Goal: Task Accomplishment & Management: Complete application form

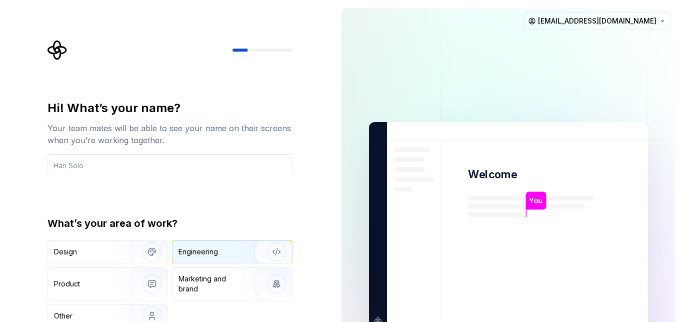
click at [207, 253] on div "Engineering" at bounding box center [199, 252] width 40 height 10
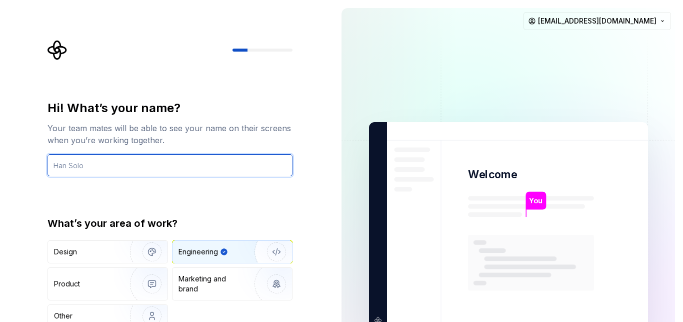
click at [132, 169] on input "text" at bounding box center [170, 165] width 245 height 22
type input "ghiuib"
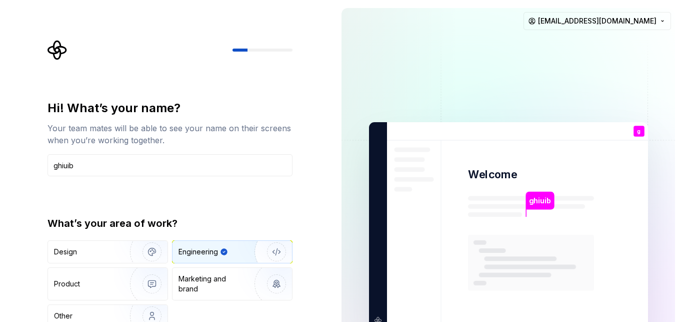
click at [273, 51] on div at bounding box center [263, 50] width 60 height 3
click at [97, 317] on div "Other" at bounding box center [83, 316] width 59 height 10
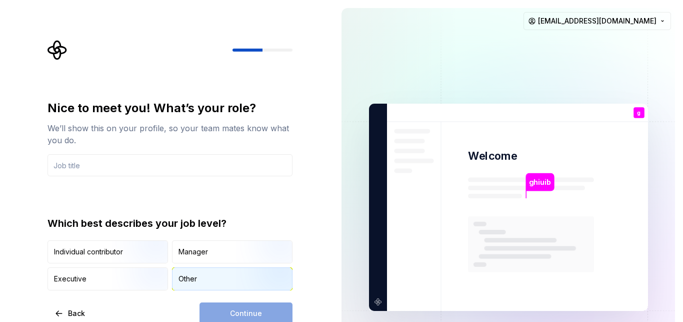
click at [187, 278] on div "Other" at bounding box center [188, 279] width 19 height 10
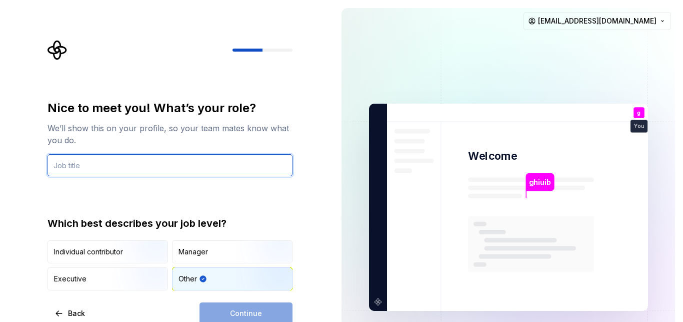
click at [134, 165] on input "text" at bounding box center [170, 165] width 245 height 22
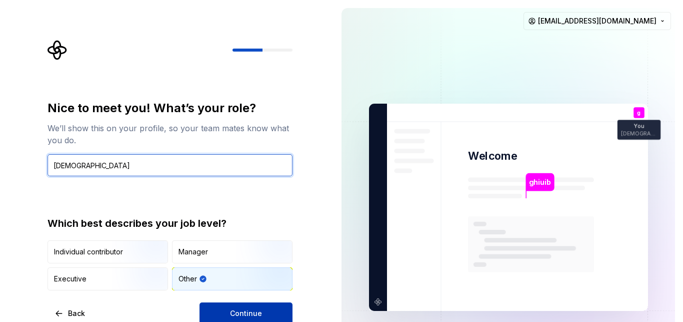
type input "pentester"
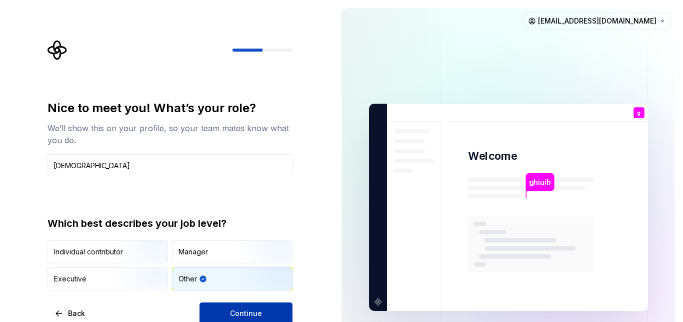
click at [209, 317] on button "Continue" at bounding box center [246, 313] width 93 height 22
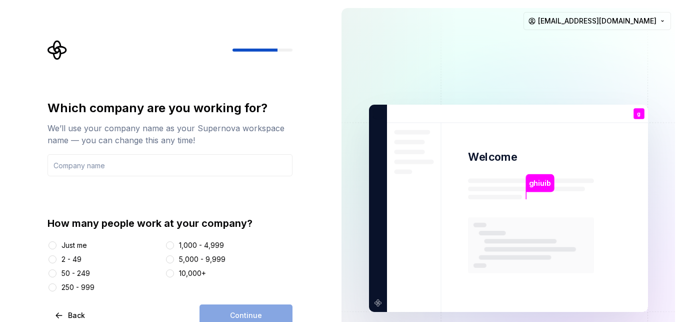
click at [78, 243] on div "Just me" at bounding box center [75, 245] width 26 height 10
click at [57, 243] on button "Just me" at bounding box center [53, 245] width 8 height 8
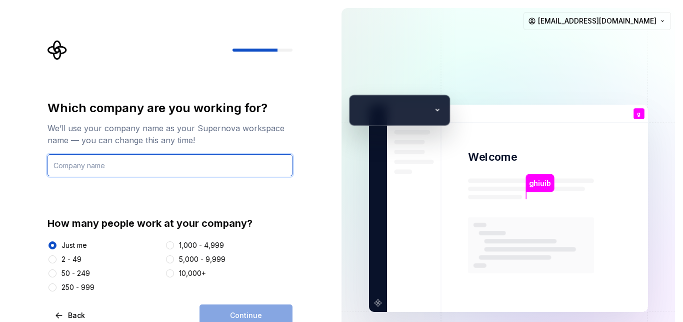
click at [90, 168] on input "text" at bounding box center [170, 165] width 245 height 22
type input "uytyt"
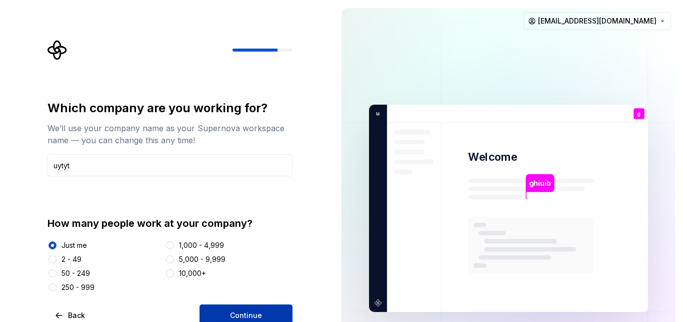
click at [208, 307] on button "Continue" at bounding box center [246, 315] width 93 height 22
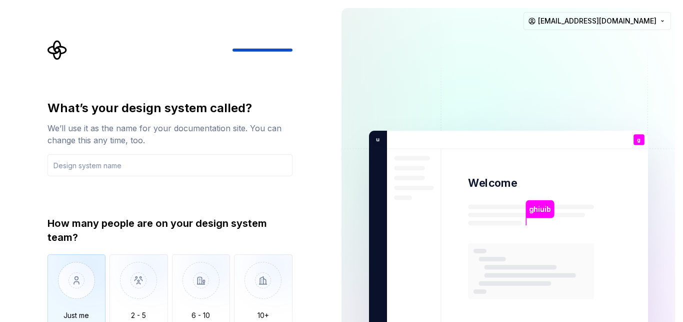
click at [95, 296] on img "button" at bounding box center [77, 287] width 59 height 67
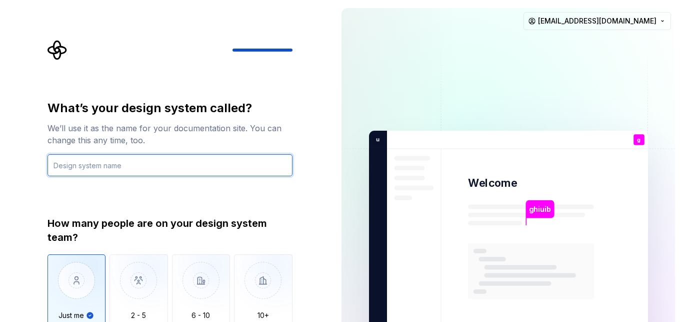
click at [116, 157] on input "text" at bounding box center [170, 165] width 245 height 22
type input "jhgoigc"
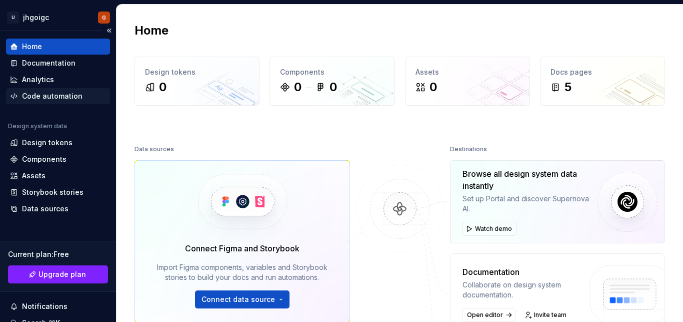
click at [71, 90] on div "Code automation" at bounding box center [58, 96] width 104 height 16
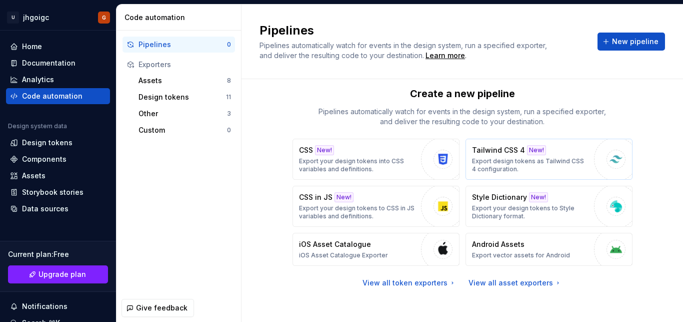
scroll to position [15, 0]
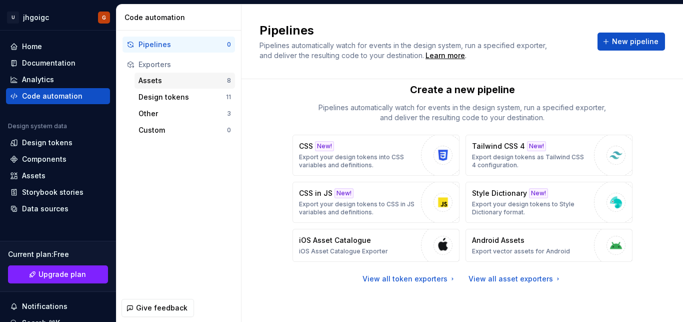
click at [162, 85] on div "Assets" at bounding box center [183, 81] width 89 height 10
